Goal: Task Accomplishment & Management: Complete application form

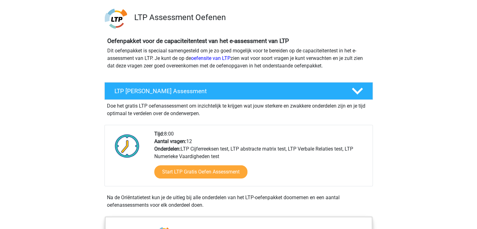
scroll to position [38, 0]
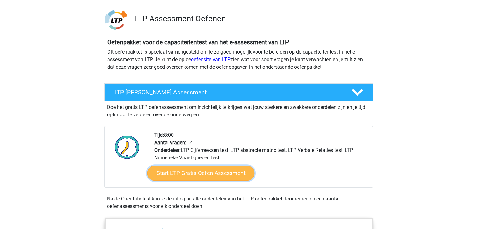
click at [201, 171] on link "Start LTP Gratis Oefen Assessment" at bounding box center [200, 173] width 107 height 15
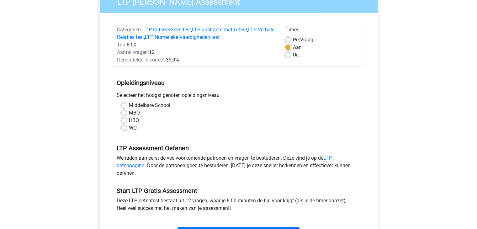
scroll to position [63, 0]
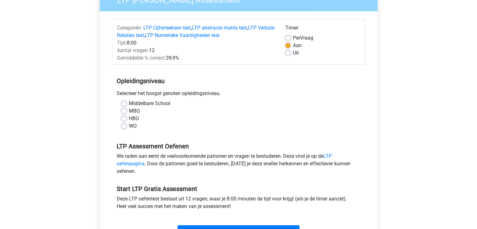
click at [129, 111] on label "MBO" at bounding box center [134, 111] width 11 height 8
click at [125, 111] on input "MBO" at bounding box center [123, 110] width 5 height 6
radio input "true"
click at [121, 115] on input "HBO" at bounding box center [123, 118] width 5 height 6
radio input "true"
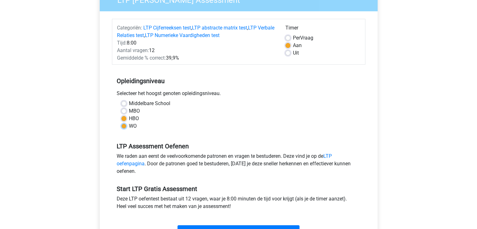
click at [121, 122] on input "WO" at bounding box center [123, 125] width 5 height 6
radio input "true"
click at [121, 115] on input "HBO" at bounding box center [123, 118] width 5 height 6
radio input "true"
click at [121, 107] on input "MBO" at bounding box center [123, 110] width 5 height 6
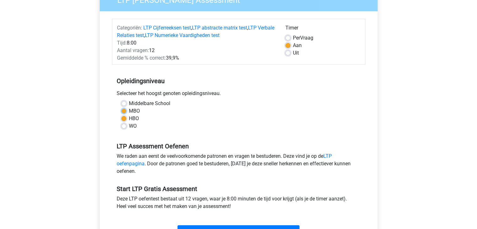
radio input "true"
click at [254, 120] on div "HBO" at bounding box center [238, 119] width 235 height 8
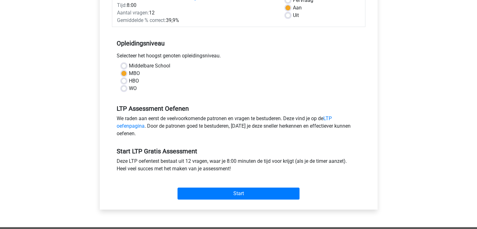
scroll to position [113, 0]
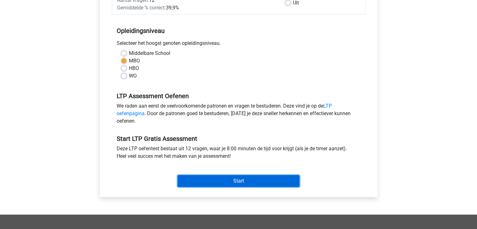
click at [250, 181] on input "Start" at bounding box center [239, 181] width 122 height 12
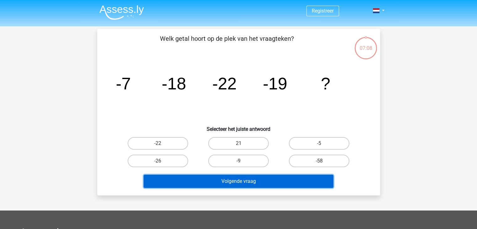
drag, startPoint x: 0, startPoint y: 0, endPoint x: 250, endPoint y: 183, distance: 309.4
click at [250, 183] on button "Volgende vraag" at bounding box center [239, 181] width 190 height 13
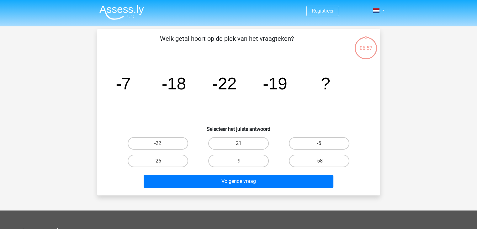
click at [90, 155] on div "06:57 Vraag 1 van de 12 Categorie: LTP gratis assessment Welk getal hoort op de…" at bounding box center [239, 112] width 298 height 167
click at [314, 139] on label "-5" at bounding box center [319, 143] width 61 height 13
click at [319, 143] on input "-5" at bounding box center [321, 145] width 4 height 4
radio input "true"
click at [168, 156] on label "-26" at bounding box center [158, 161] width 61 height 13
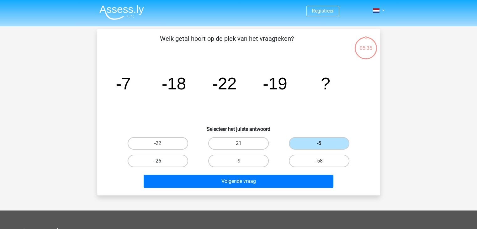
click at [162, 161] on input "-26" at bounding box center [160, 163] width 4 height 4
radio input "true"
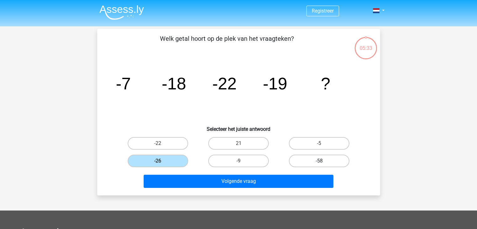
click at [315, 157] on label "-58" at bounding box center [319, 161] width 61 height 13
click at [319, 161] on input "-58" at bounding box center [321, 163] width 4 height 4
radio input "true"
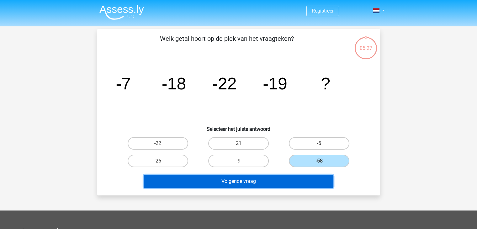
click at [242, 182] on button "Volgende vraag" at bounding box center [239, 181] width 190 height 13
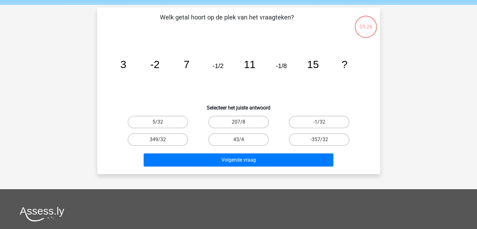
scroll to position [29, 0]
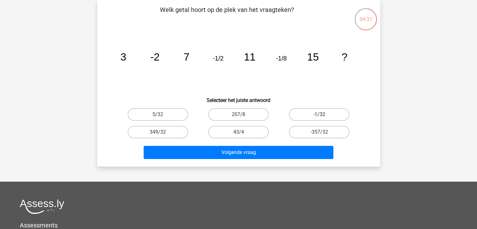
click at [321, 110] on label "-1/32" at bounding box center [319, 114] width 61 height 13
click at [321, 115] on input "-1/32" at bounding box center [321, 117] width 4 height 4
radio input "true"
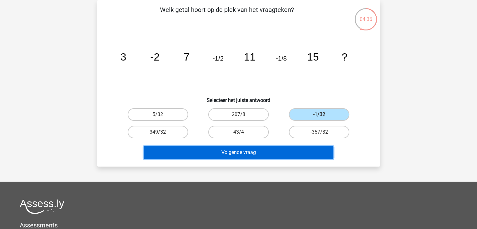
click at [262, 147] on button "Volgende vraag" at bounding box center [239, 152] width 190 height 13
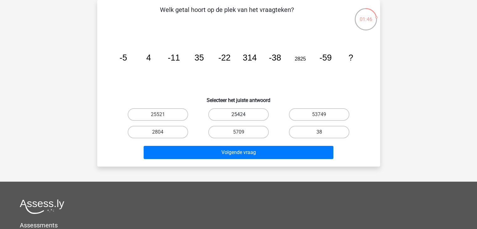
click at [240, 112] on label "25424" at bounding box center [238, 114] width 61 height 13
click at [240, 115] on input "25424" at bounding box center [240, 117] width 4 height 4
radio input "true"
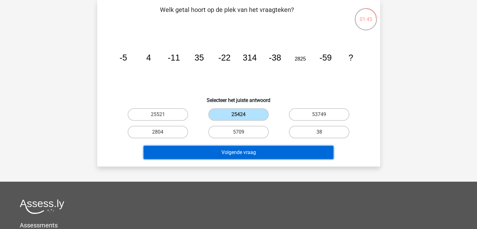
click at [247, 151] on button "Volgende vraag" at bounding box center [239, 152] width 190 height 13
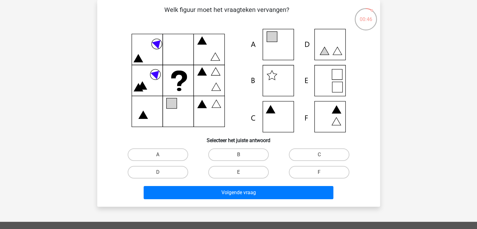
click at [331, 81] on icon at bounding box center [238, 81] width 253 height 104
click at [242, 171] on label "E" at bounding box center [238, 172] width 61 height 13
click at [242, 172] on input "E" at bounding box center [240, 174] width 4 height 4
radio input "true"
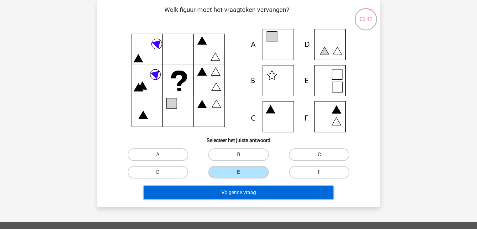
click at [249, 192] on button "Volgende vraag" at bounding box center [239, 192] width 190 height 13
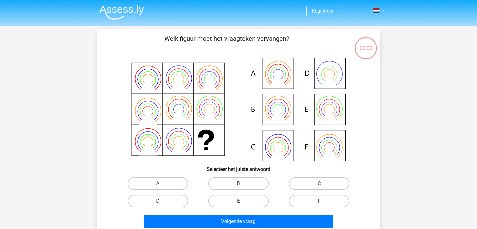
scroll to position [29, 0]
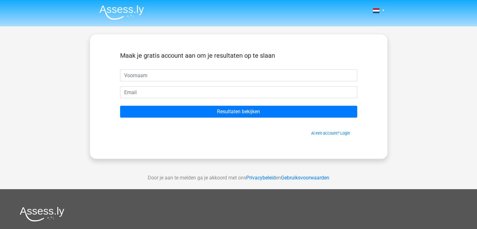
click at [222, 76] on input "text" at bounding box center [238, 75] width 237 height 12
type input "[PERSON_NAME]"
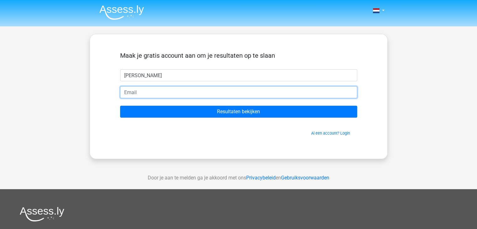
click at [191, 89] on input "email" at bounding box center [238, 92] width 237 height 12
type input "[EMAIL_ADDRESS][DOMAIN_NAME]"
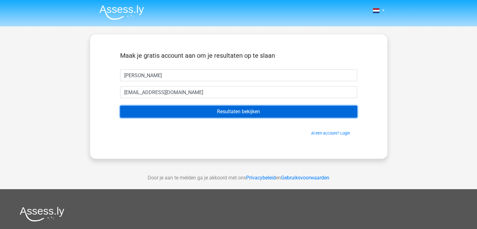
click at [224, 110] on input "Resultaten bekijken" at bounding box center [238, 112] width 237 height 12
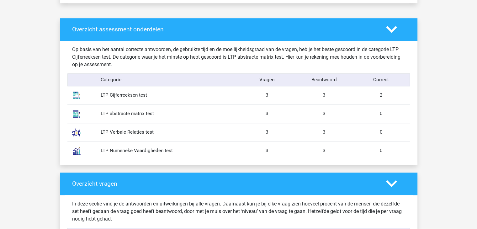
scroll to position [477, 0]
